Goal: Task Accomplishment & Management: Use online tool/utility

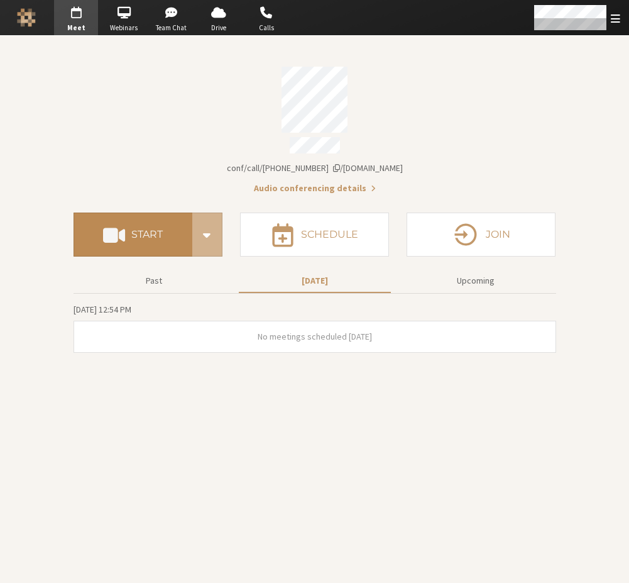
click at [142, 221] on button "Start" at bounding box center [133, 235] width 119 height 44
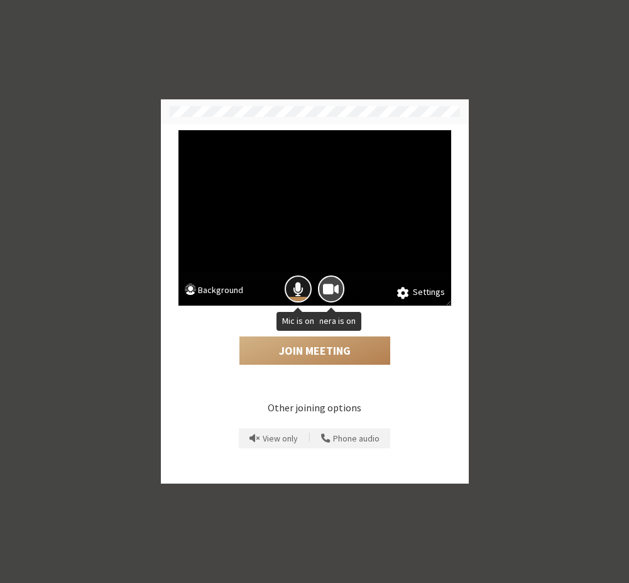
click at [306, 294] on button "Mic is on" at bounding box center [298, 288] width 27 height 27
click at [321, 289] on button "Camera is on" at bounding box center [331, 288] width 27 height 27
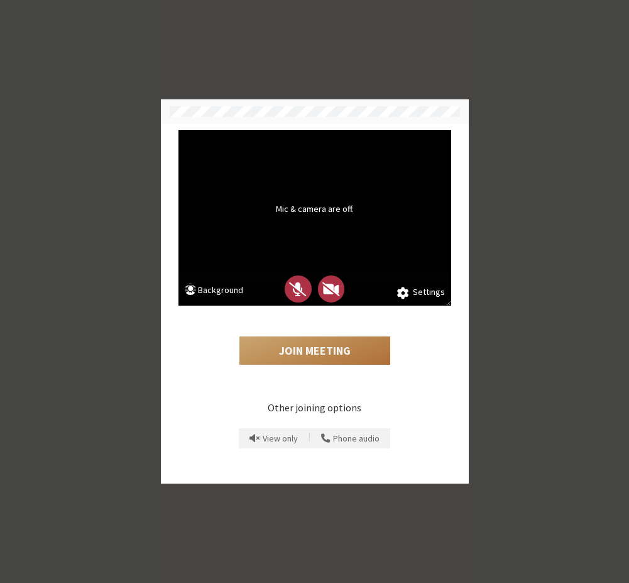
click at [297, 351] on button "Join Meeting" at bounding box center [315, 350] width 151 height 29
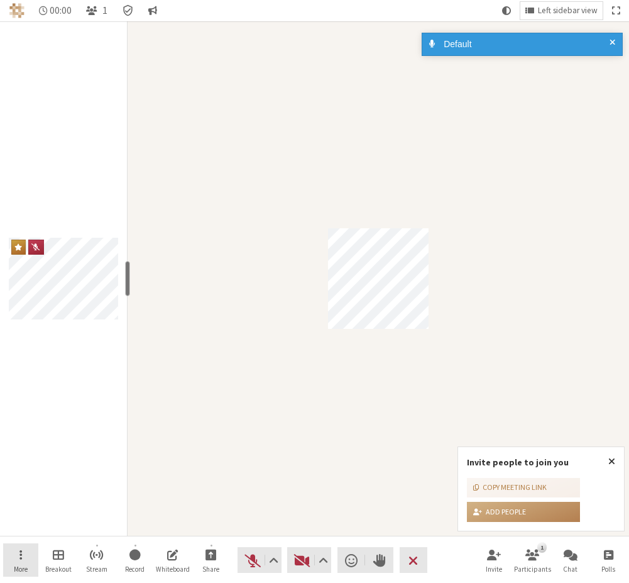
click at [25, 552] on button "More" at bounding box center [20, 560] width 35 height 34
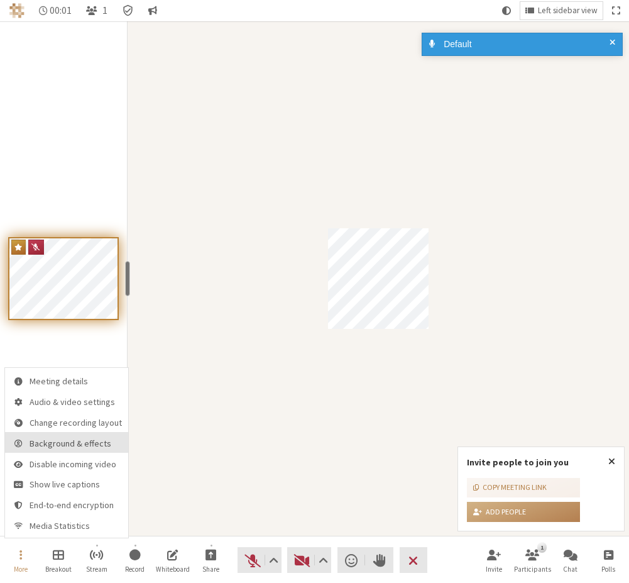
click at [74, 449] on button "Background & effects" at bounding box center [66, 442] width 123 height 21
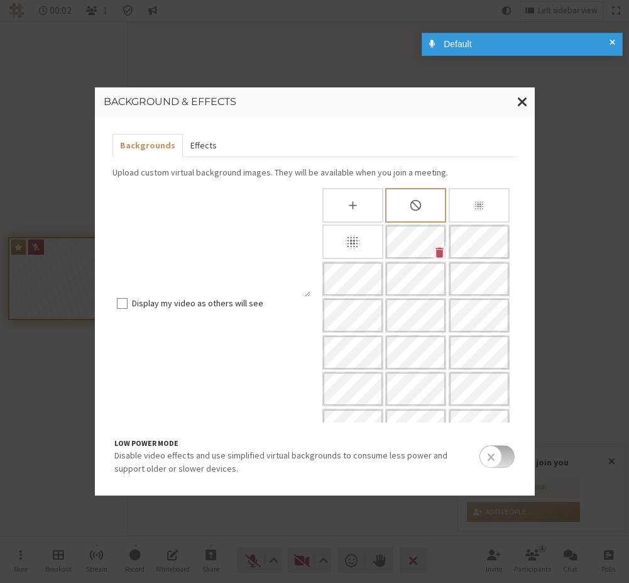
click at [197, 146] on button "Effects" at bounding box center [203, 145] width 41 height 23
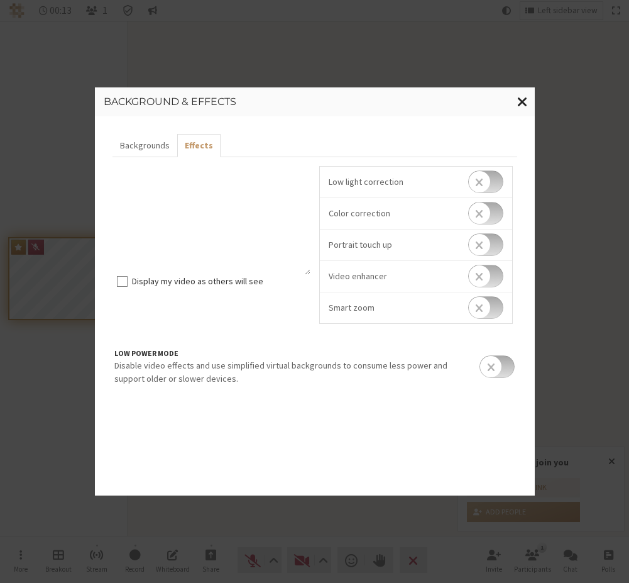
click at [521, 97] on span "Close modal" at bounding box center [522, 102] width 11 height 16
